Goal: Task Accomplishment & Management: Manage account settings

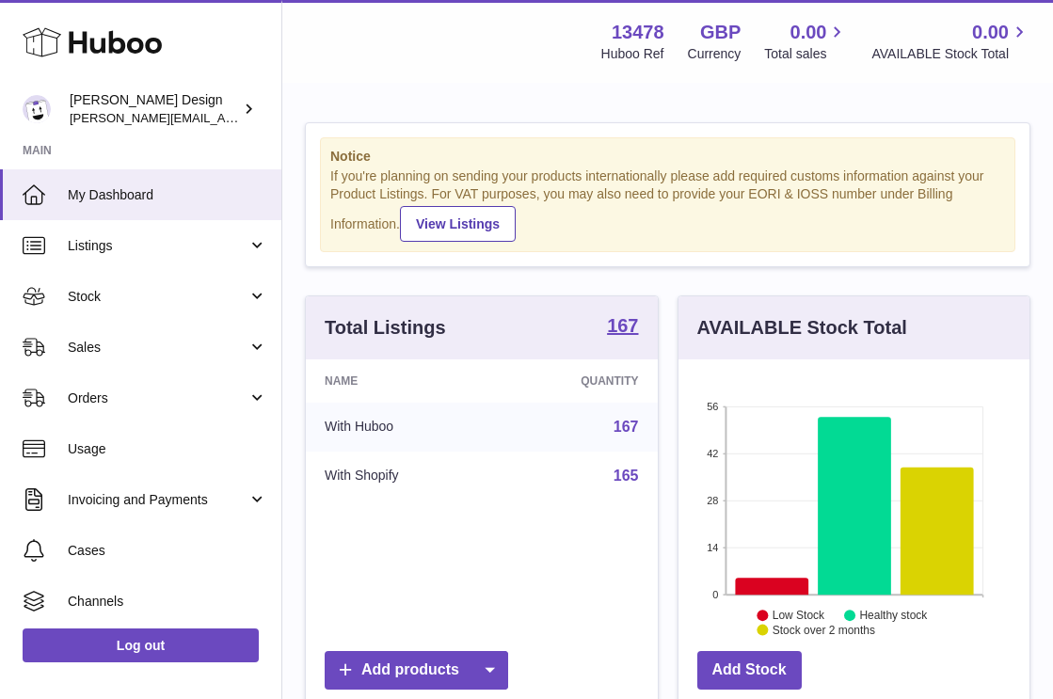
scroll to position [294, 351]
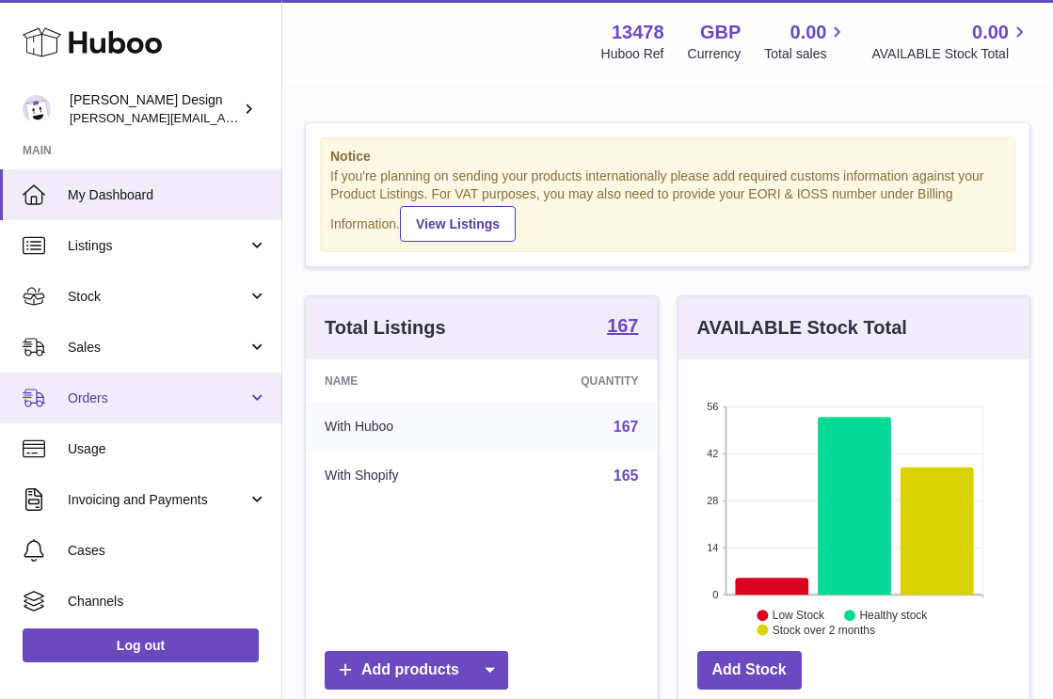
click at [137, 401] on span "Orders" at bounding box center [158, 399] width 180 height 18
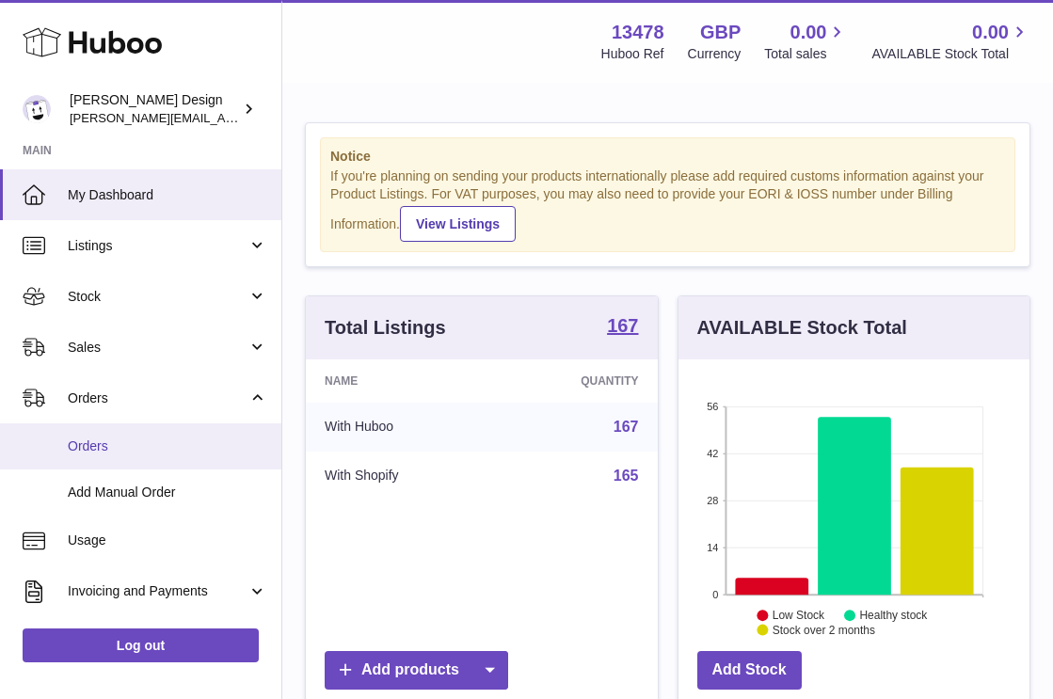
click at [86, 445] on span "Orders" at bounding box center [167, 446] width 199 height 18
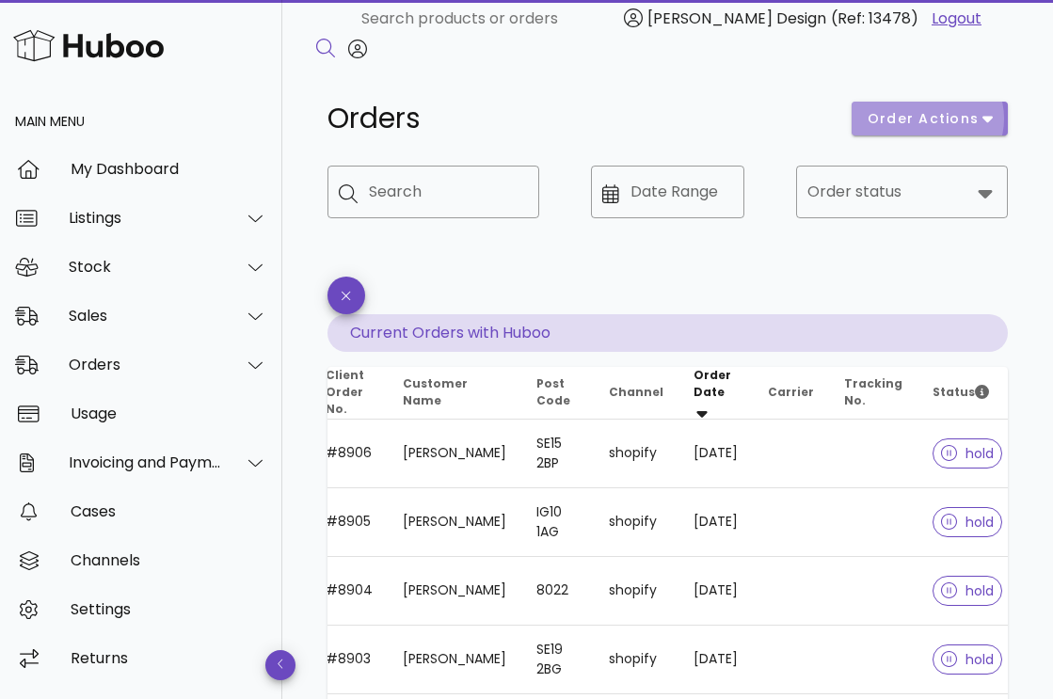
click at [951, 134] on button "order actions" at bounding box center [929, 119] width 156 height 34
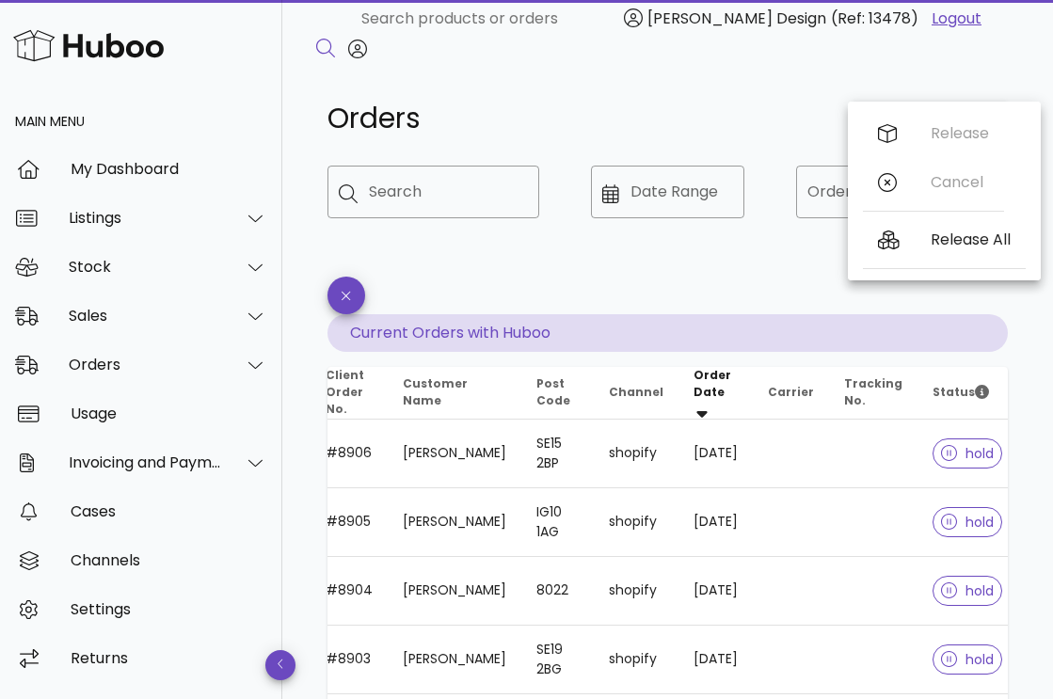
click at [926, 138] on div "Release Cancel" at bounding box center [933, 162] width 141 height 106
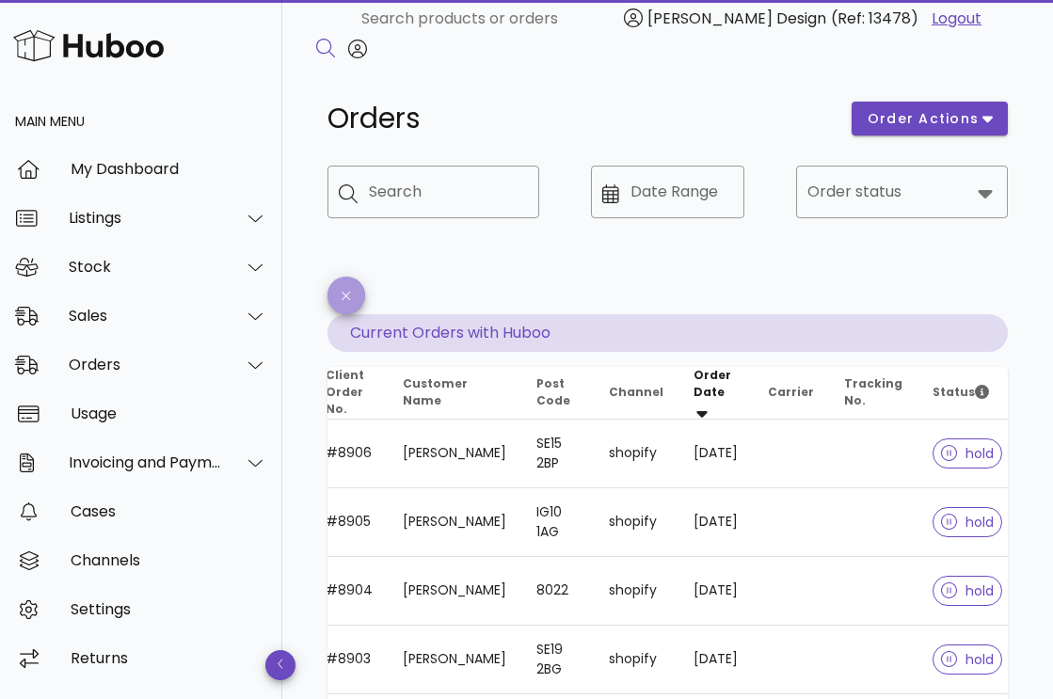
click at [353, 304] on button "button" at bounding box center [346, 296] width 38 height 38
click at [129, 307] on div "Sales" at bounding box center [145, 316] width 153 height 18
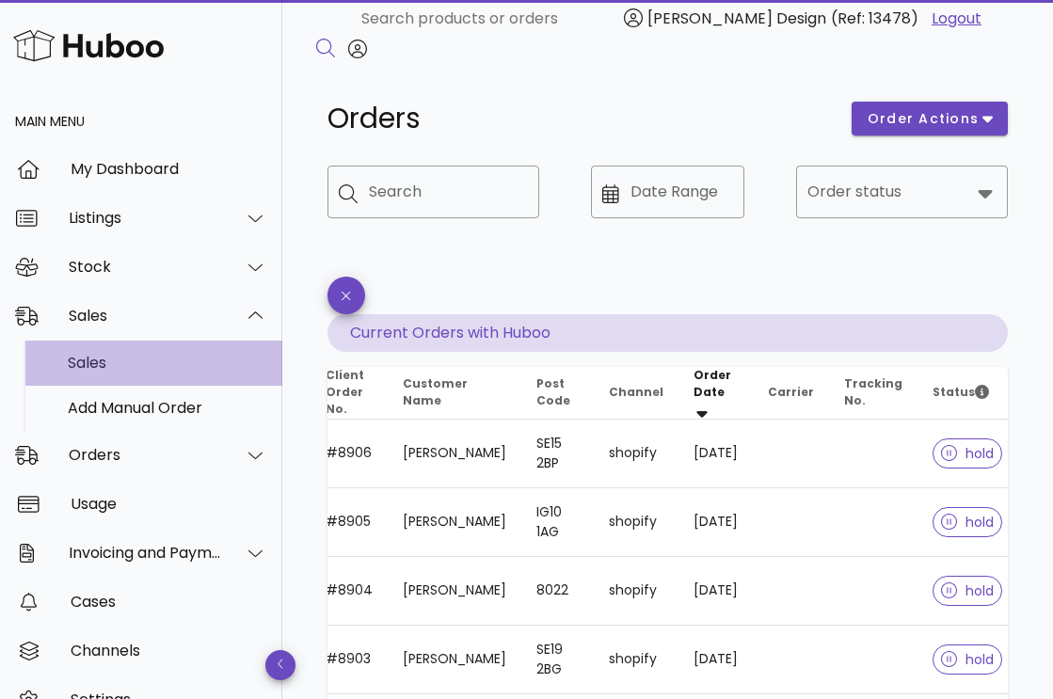
click at [89, 371] on div "Sales" at bounding box center [167, 363] width 199 height 18
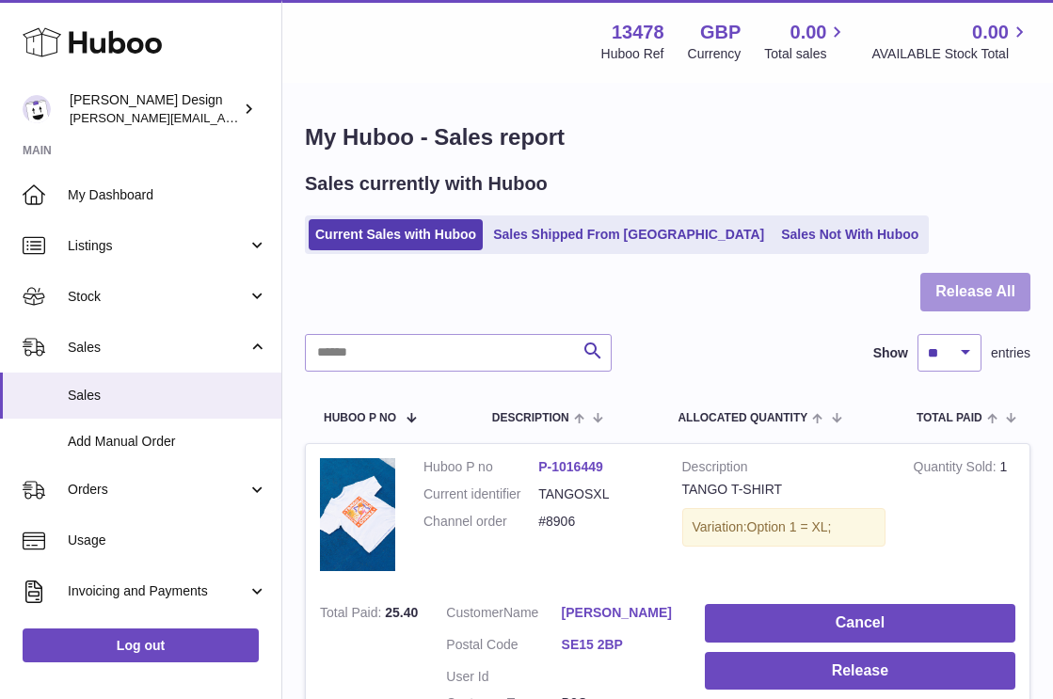
click at [1010, 305] on button "Release All" at bounding box center [975, 292] width 110 height 39
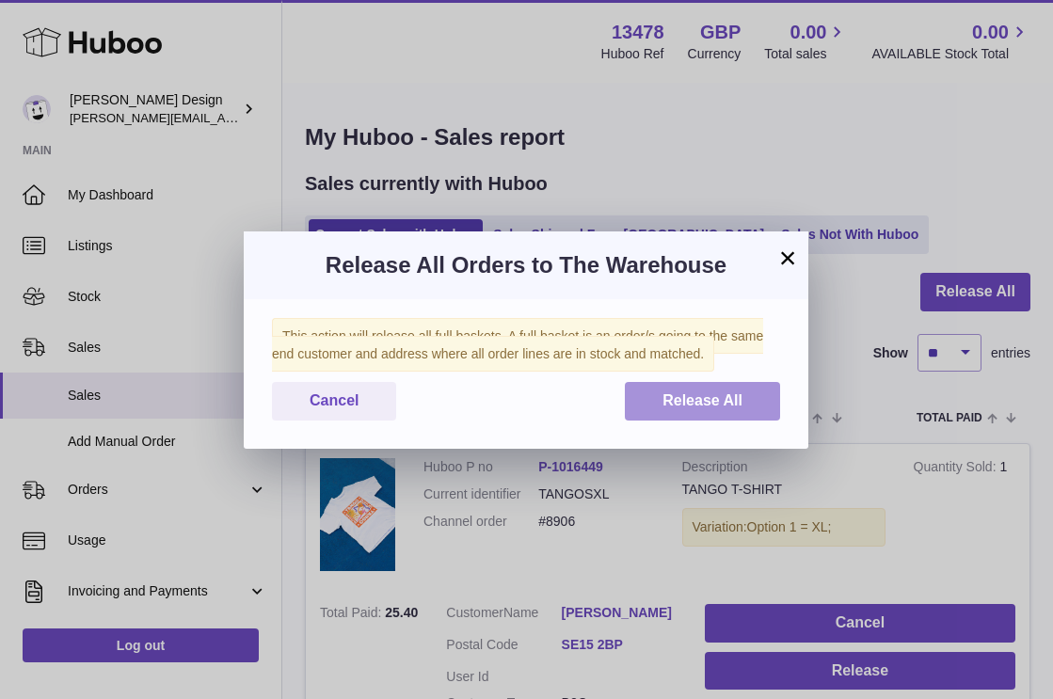
click at [696, 421] on button "Release All" at bounding box center [702, 401] width 155 height 39
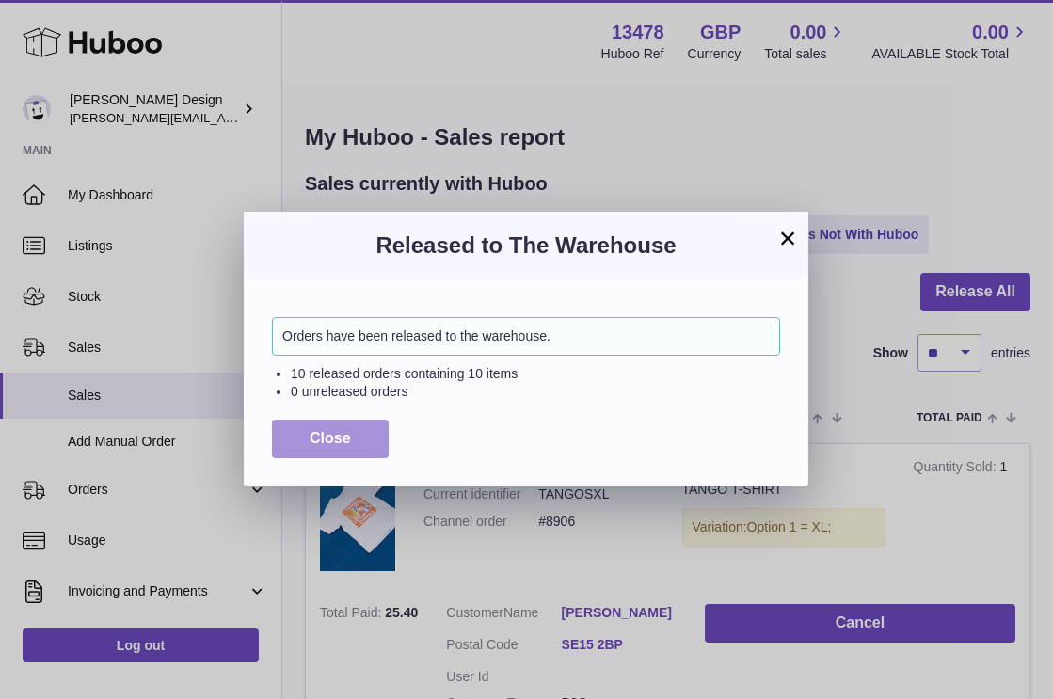
click at [338, 441] on span "Close" at bounding box center [330, 438] width 41 height 16
